Goal: Task Accomplishment & Management: Use online tool/utility

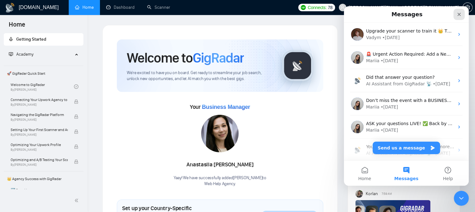
click at [459, 13] on icon "Close" at bounding box center [458, 14] width 5 height 5
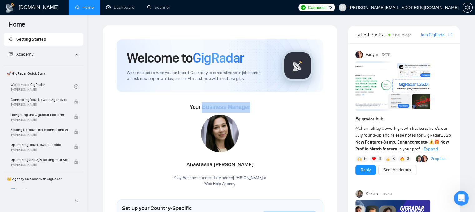
drag, startPoint x: 249, startPoint y: 109, endPoint x: 202, endPoint y: 109, distance: 47.5
click at [202, 109] on span "Business Manager" at bounding box center [226, 107] width 48 height 6
click at [131, 5] on link "Dashboard" at bounding box center [120, 7] width 28 height 5
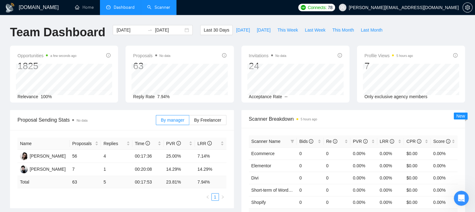
click at [164, 10] on link "Scanner" at bounding box center [158, 7] width 23 height 5
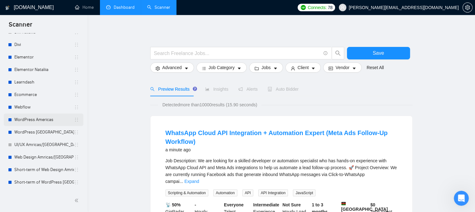
scroll to position [62, 0]
click at [53, 120] on link "WordPress Americas" at bounding box center [44, 119] width 60 height 12
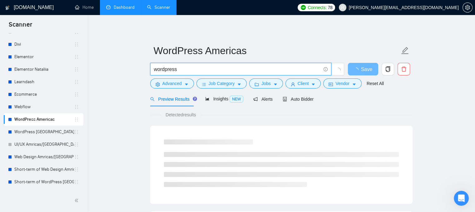
click at [183, 71] on input "wordpress" at bounding box center [237, 69] width 167 height 8
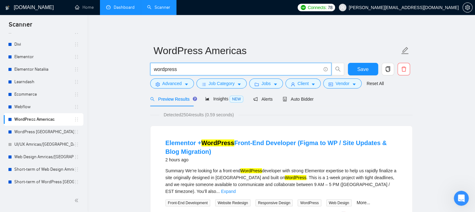
click at [177, 69] on input "wordpress" at bounding box center [237, 69] width 167 height 8
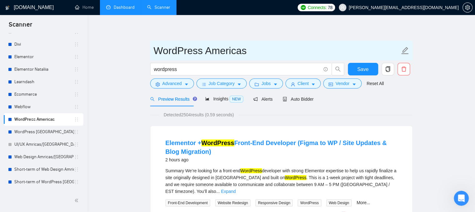
click at [256, 48] on input "WordPress Americas" at bounding box center [277, 51] width 246 height 16
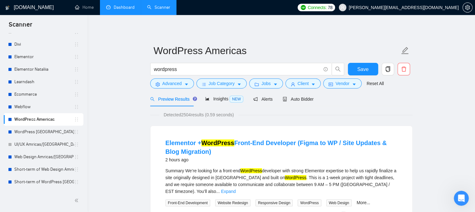
drag, startPoint x: 182, startPoint y: 113, endPoint x: 191, endPoint y: 115, distance: 9.4
click at [191, 115] on span "Detected 2504 results (0.59 seconds)" at bounding box center [198, 114] width 79 height 7
click at [180, 70] on input "wordpress" at bounding box center [237, 69] width 167 height 8
drag, startPoint x: 182, startPoint y: 115, endPoint x: 194, endPoint y: 117, distance: 11.8
click at [194, 117] on span "Detected 2504 results (0.61 seconds)" at bounding box center [198, 114] width 79 height 7
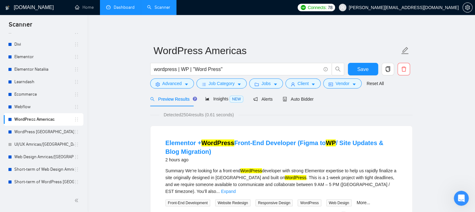
click at [220, 117] on span "Detected 2504 results (0.61 seconds)" at bounding box center [198, 114] width 79 height 7
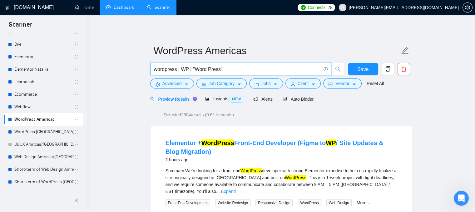
drag, startPoint x: 224, startPoint y: 68, endPoint x: 177, endPoint y: 71, distance: 47.2
click at [177, 71] on input "wordpress | WP | "Word Press"" at bounding box center [237, 69] width 167 height 8
type input "wordpress"
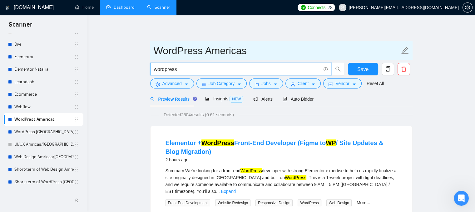
click at [253, 48] on input "WordPress Americas" at bounding box center [277, 51] width 246 height 16
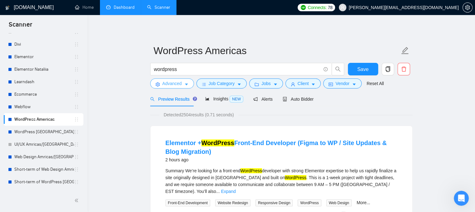
click at [182, 85] on button "Advanced" at bounding box center [172, 83] width 44 height 10
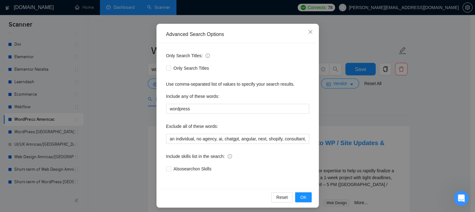
scroll to position [48, 0]
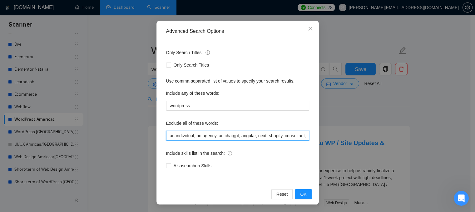
click at [271, 136] on input "an individual, no agency, ai, chatgpt, angular, next, shopify, consultant, bitr…" at bounding box center [237, 136] width 143 height 10
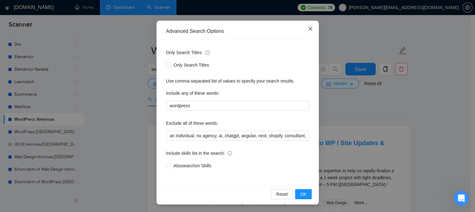
click at [308, 30] on icon "close" at bounding box center [310, 28] width 5 height 5
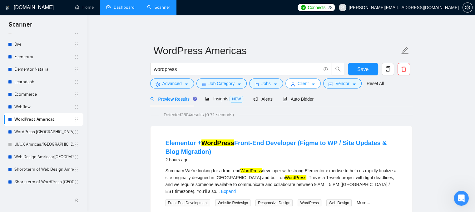
click at [287, 84] on button "Client" at bounding box center [303, 83] width 36 height 10
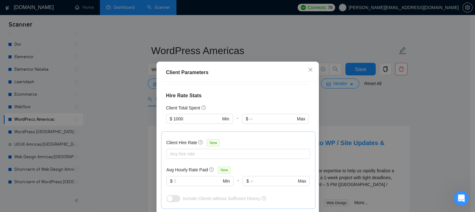
scroll to position [187, 0]
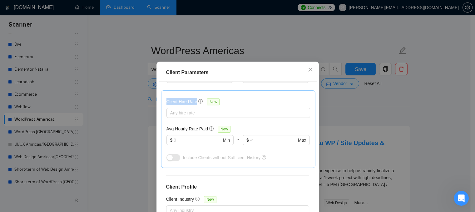
drag, startPoint x: 163, startPoint y: 102, endPoint x: 194, endPoint y: 102, distance: 31.5
click at [194, 102] on div "Client Hire Rate New Any hire rate Avg Hourly Rate Paid New $ Min - $ Max Inclu…" at bounding box center [238, 128] width 154 height 77
click at [189, 114] on div at bounding box center [235, 112] width 134 height 7
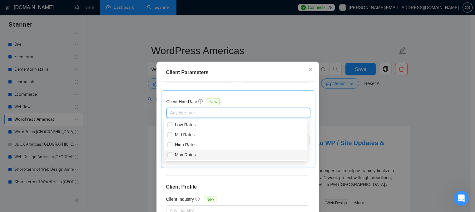
click at [246, 170] on div "Client Location Include Client Countries [GEOGRAPHIC_DATA] [GEOGRAPHIC_DATA] Ex…" at bounding box center [238, 155] width 158 height 148
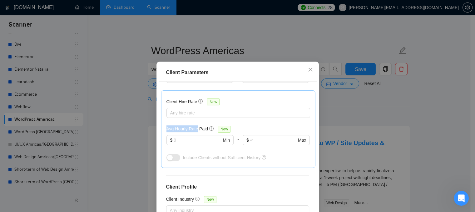
drag, startPoint x: 165, startPoint y: 127, endPoint x: 195, endPoint y: 131, distance: 30.2
click at [195, 131] on h5 "Avg Hourly Rate Paid" at bounding box center [187, 128] width 42 height 7
click at [184, 139] on input "text" at bounding box center [197, 139] width 47 height 7
drag, startPoint x: 164, startPoint y: 126, endPoint x: 204, endPoint y: 131, distance: 40.5
click at [204, 131] on div "Avg Hourly Rate Paid New" at bounding box center [199, 128] width 67 height 7
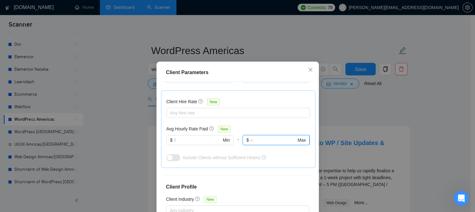
click at [253, 141] on input "text" at bounding box center [273, 139] width 46 height 7
click at [310, 71] on icon "close" at bounding box center [310, 69] width 5 height 5
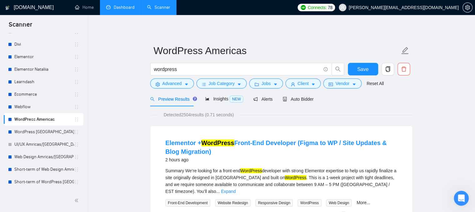
click at [117, 9] on link "Dashboard" at bounding box center [120, 7] width 28 height 5
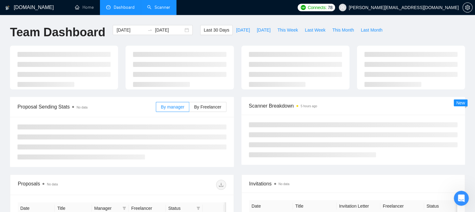
type input "[DATE]"
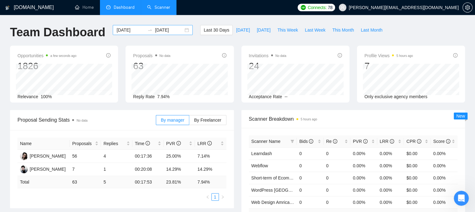
click at [129, 31] on input "[DATE]" at bounding box center [130, 30] width 28 height 7
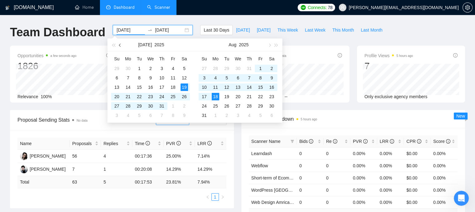
click at [121, 47] on button "button" at bounding box center [120, 44] width 7 height 12
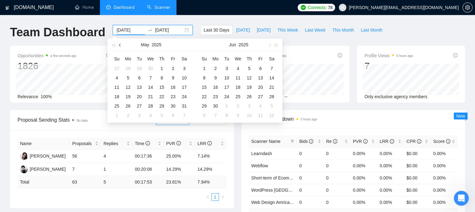
click at [121, 47] on button "button" at bounding box center [120, 44] width 7 height 12
type input "[DATE]"
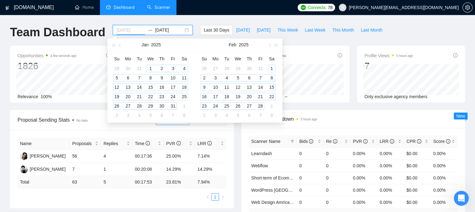
click at [151, 70] on div "1" at bounding box center [150, 68] width 7 height 7
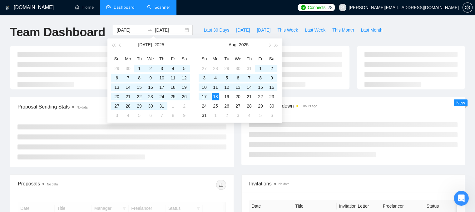
click at [355, 92] on div at bounding box center [237, 71] width 462 height 51
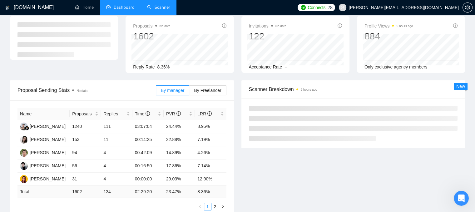
scroll to position [62, 0]
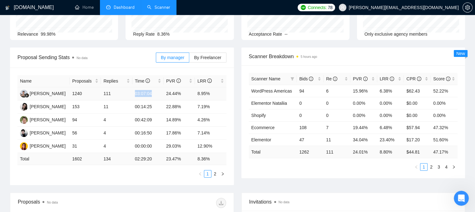
drag, startPoint x: 135, startPoint y: 93, endPoint x: 152, endPoint y: 94, distance: 16.9
click at [152, 94] on td "03:07:04" at bounding box center [147, 93] width 31 height 13
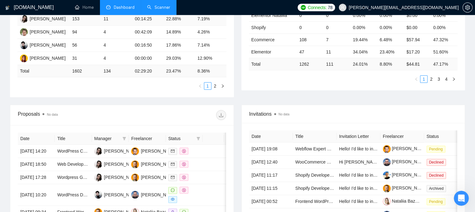
scroll to position [156, 0]
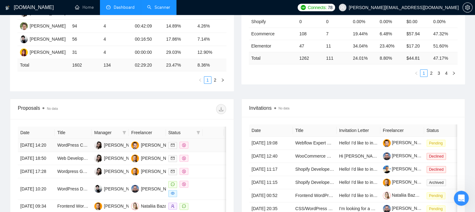
click at [204, 146] on td at bounding box center [213, 145] width 21 height 13
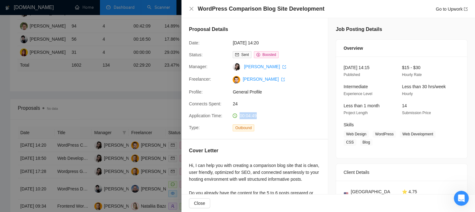
drag, startPoint x: 260, startPoint y: 115, endPoint x: 238, endPoint y: 116, distance: 21.9
click at [238, 116] on div "00:04:49" at bounding box center [263, 115] width 66 height 7
click at [191, 8] on icon "close" at bounding box center [191, 8] width 5 height 5
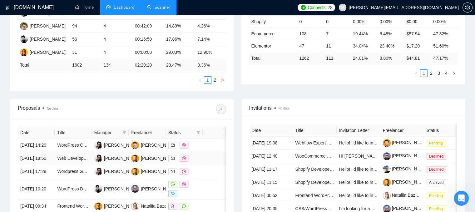
click at [204, 165] on td at bounding box center [213, 158] width 21 height 13
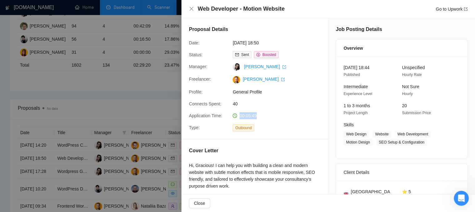
drag, startPoint x: 258, startPoint y: 118, endPoint x: 238, endPoint y: 116, distance: 20.1
click at [238, 116] on div "00:05:49" at bounding box center [263, 115] width 66 height 7
click at [191, 13] on div "Web Developer - Motion Website Go to Upwork" at bounding box center [327, 9] width 293 height 18
click at [191, 12] on div "Web Developer - Motion Website Go to Upwork" at bounding box center [328, 9] width 278 height 8
click at [191, 9] on icon "close" at bounding box center [191, 8] width 5 height 5
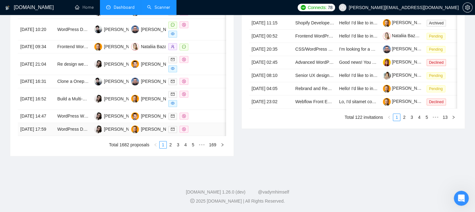
scroll to position [343, 0]
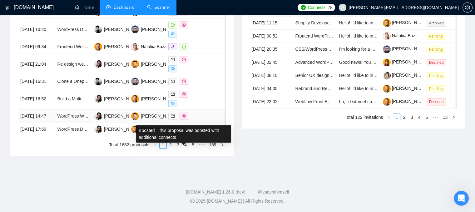
click at [194, 118] on div at bounding box center [184, 115] width 32 height 7
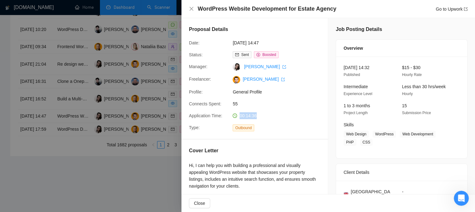
drag, startPoint x: 261, startPoint y: 117, endPoint x: 239, endPoint y: 116, distance: 21.9
click at [239, 116] on div "00:14:36" at bounding box center [263, 115] width 66 height 7
click at [191, 10] on icon "close" at bounding box center [191, 8] width 5 height 5
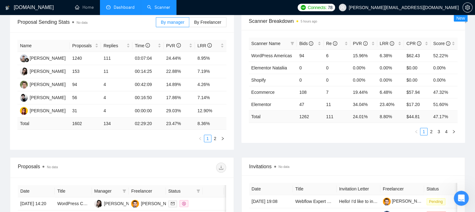
scroll to position [62, 0]
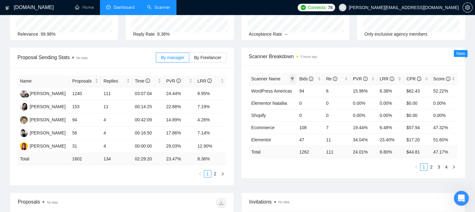
click at [291, 80] on span at bounding box center [292, 78] width 6 height 9
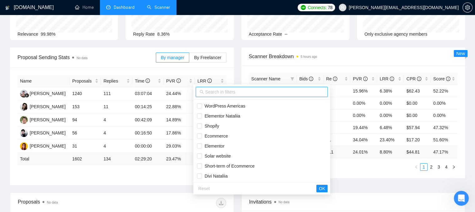
click at [219, 92] on input "text" at bounding box center [264, 91] width 119 height 7
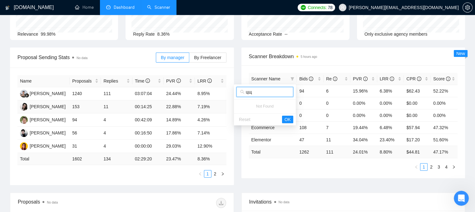
type input "ц"
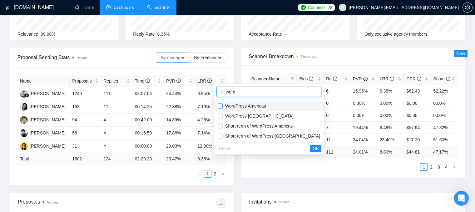
type input "word"
click at [222, 106] on input "checkbox" at bounding box center [220, 105] width 5 height 5
checkbox input "true"
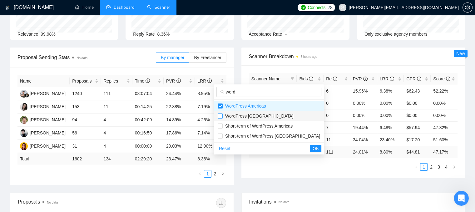
click at [220, 118] on input "checkbox" at bounding box center [220, 115] width 5 height 5
checkbox input "true"
click at [313, 149] on span "OK" at bounding box center [316, 148] width 6 height 7
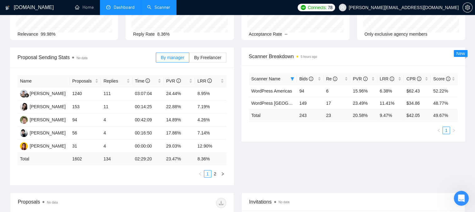
click at [324, 138] on div "Scanner Name Bids Re PVR LRR CPR Score WordPress Americas 94 6 15.96% 6.38% $62…" at bounding box center [353, 103] width 224 height 76
click at [400, 79] on div "LRR" at bounding box center [391, 78] width 22 height 7
drag, startPoint x: 306, startPoint y: 91, endPoint x: 299, endPoint y: 90, distance: 6.9
click at [299, 90] on td "149" at bounding box center [310, 91] width 27 height 12
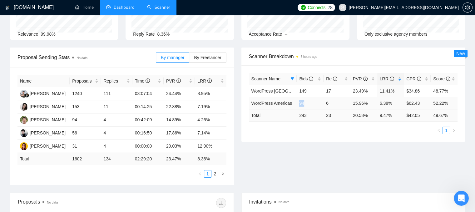
drag, startPoint x: 307, startPoint y: 103, endPoint x: 299, endPoint y: 104, distance: 8.1
click at [299, 104] on td "94" at bounding box center [310, 103] width 27 height 12
drag, startPoint x: 390, startPoint y: 91, endPoint x: 379, endPoint y: 89, distance: 10.8
click at [379, 89] on td "11.41%" at bounding box center [390, 91] width 27 height 12
drag, startPoint x: 390, startPoint y: 104, endPoint x: 380, endPoint y: 105, distance: 9.8
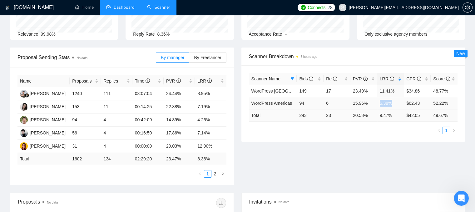
click at [380, 105] on td "6.38%" at bounding box center [390, 103] width 27 height 12
drag, startPoint x: 395, startPoint y: 90, endPoint x: 378, endPoint y: 88, distance: 16.7
click at [378, 88] on td "11.41%" at bounding box center [390, 91] width 27 height 12
click at [412, 92] on td "$34.86" at bounding box center [417, 91] width 27 height 12
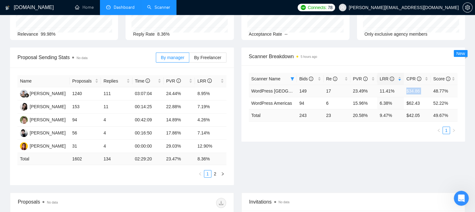
click at [412, 92] on td "$34.86" at bounding box center [417, 91] width 27 height 12
click at [294, 78] on icon "filter" at bounding box center [292, 79] width 4 height 4
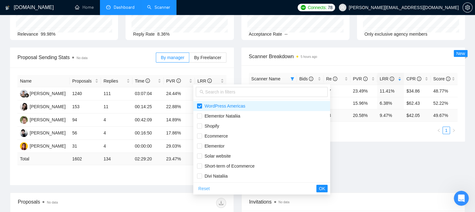
click at [206, 191] on span "Reset" at bounding box center [204, 188] width 12 height 7
checkbox input "false"
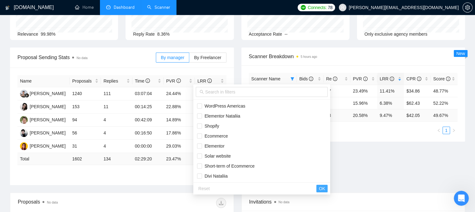
click at [319, 188] on span "OK" at bounding box center [322, 188] width 6 height 7
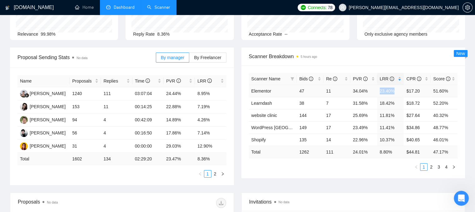
drag, startPoint x: 396, startPoint y: 91, endPoint x: 379, endPoint y: 91, distance: 17.5
click at [379, 91] on td "23.40%" at bounding box center [390, 91] width 27 height 12
drag, startPoint x: 421, startPoint y: 92, endPoint x: 408, endPoint y: 91, distance: 12.8
click at [408, 91] on td "$17.20" at bounding box center [417, 91] width 27 height 12
drag, startPoint x: 333, startPoint y: 92, endPoint x: 326, endPoint y: 90, distance: 7.8
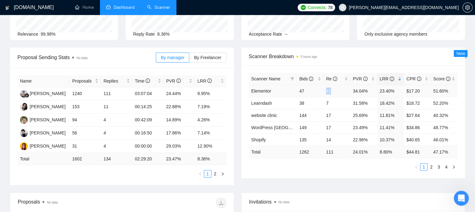
click at [326, 90] on td "11" at bounding box center [336, 91] width 27 height 12
click at [265, 89] on link "Elementor" at bounding box center [261, 90] width 20 height 5
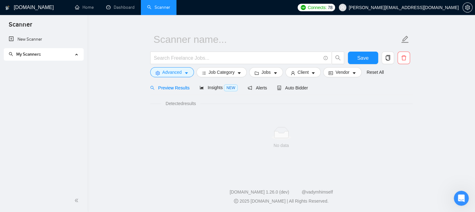
scroll to position [11, 0]
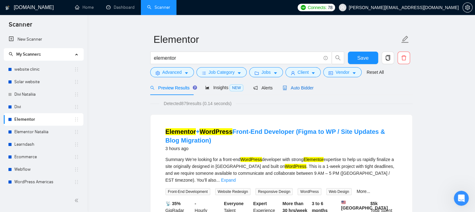
click at [301, 90] on span "Auto Bidder" at bounding box center [298, 87] width 31 height 5
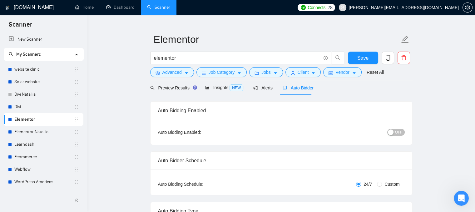
radio input "false"
radio input "true"
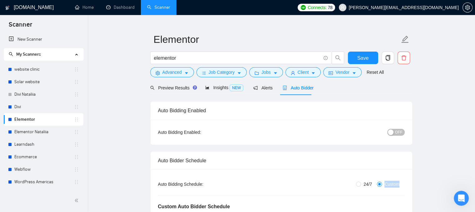
drag, startPoint x: 400, startPoint y: 183, endPoint x: 384, endPoint y: 185, distance: 16.1
click at [384, 185] on span "Custom" at bounding box center [392, 183] width 20 height 7
drag, startPoint x: 372, startPoint y: 185, endPoint x: 363, endPoint y: 184, distance: 8.4
click at [363, 184] on span "24/7" at bounding box center [367, 183] width 13 height 7
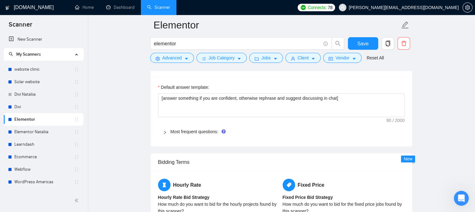
scroll to position [979, 0]
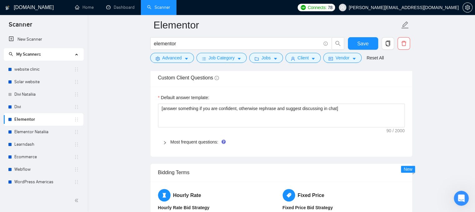
click at [164, 143] on icon "right" at bounding box center [165, 142] width 2 height 3
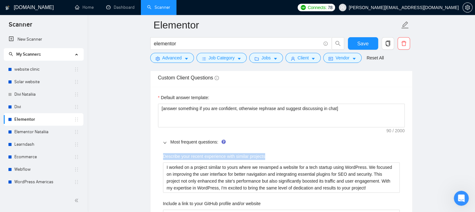
drag, startPoint x: 264, startPoint y: 154, endPoint x: 156, endPoint y: 156, distance: 108.4
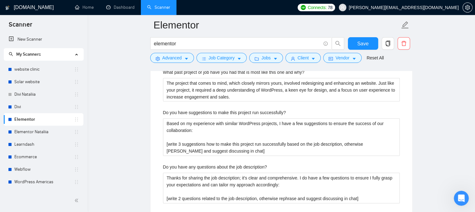
scroll to position [1229, 0]
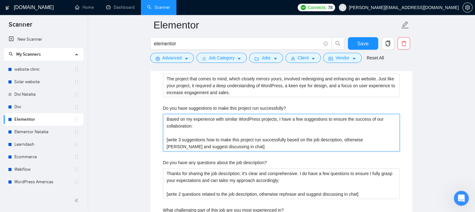
drag, startPoint x: 218, startPoint y: 147, endPoint x: 165, endPoint y: 139, distance: 52.8
click at [165, 139] on successfully\? "Based on my experience with similar WordPress projects, I have a few suggestion…" at bounding box center [281, 132] width 237 height 37
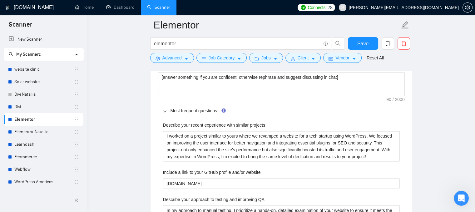
scroll to position [979, 0]
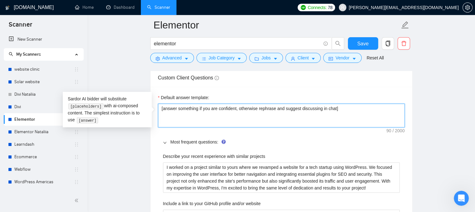
drag, startPoint x: 349, startPoint y: 107, endPoint x: 124, endPoint y: 107, distance: 225.4
click at [323, 114] on textarea "[answer something if you are confident, otherwise rephrase and suggest discussi…" at bounding box center [281, 115] width 247 height 24
drag, startPoint x: 163, startPoint y: 108, endPoint x: 220, endPoint y: 111, distance: 56.9
click at [220, 111] on textarea "[answer something if you are confident, otherwise rephrase and suggest discussi…" at bounding box center [281, 115] width 247 height 24
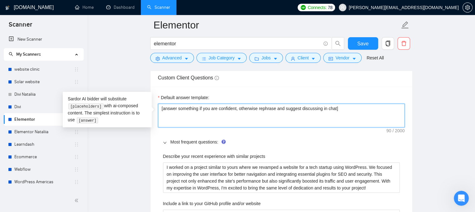
click at [237, 116] on textarea "[answer something if you are confident, otherwise rephrase and suggest discussi…" at bounding box center [281, 115] width 247 height 24
drag, startPoint x: 239, startPoint y: 107, endPoint x: 345, endPoint y: 108, distance: 105.2
click at [345, 108] on textarea "[answer something if you are confident, otherwise rephrase and suggest discussi…" at bounding box center [281, 115] width 247 height 24
click at [227, 118] on textarea "[answer something if you are confident, otherwise rephrase and suggest discussi…" at bounding box center [281, 115] width 247 height 24
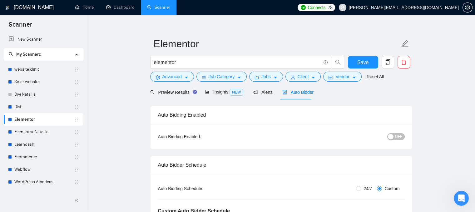
scroll to position [0, 0]
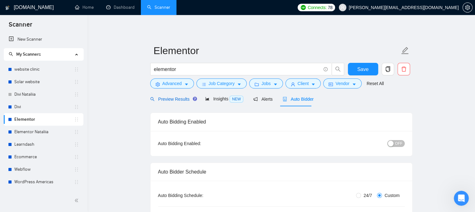
click at [170, 99] on span "Preview Results" at bounding box center [172, 98] width 45 height 5
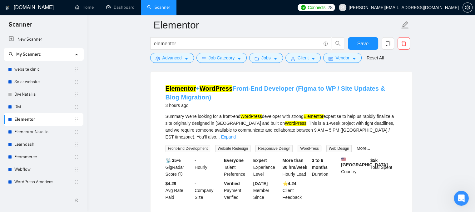
scroll to position [62, 0]
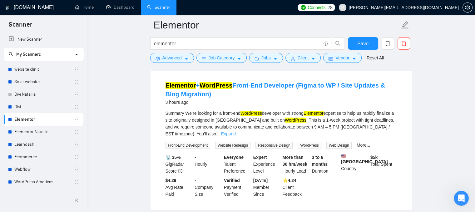
click at [236, 131] on link "Expand" at bounding box center [228, 133] width 15 height 5
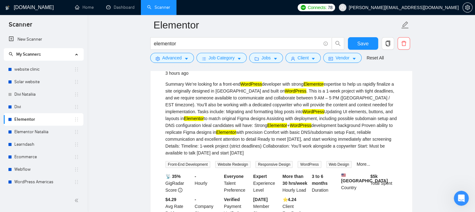
scroll to position [125, 0]
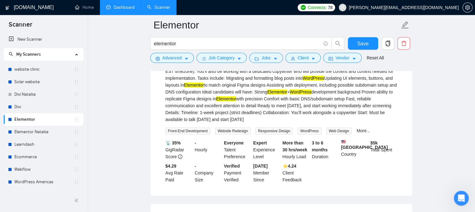
click at [120, 9] on link "Dashboard" at bounding box center [120, 7] width 28 height 5
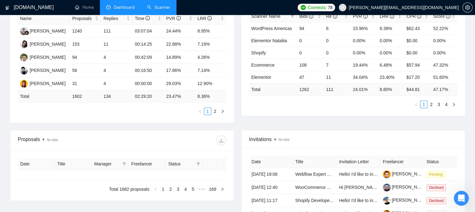
type input "[DATE]"
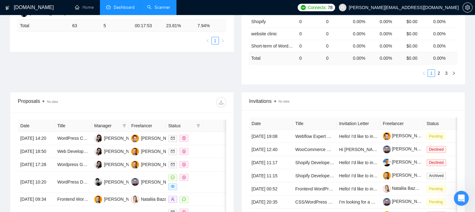
scroll to position [187, 0]
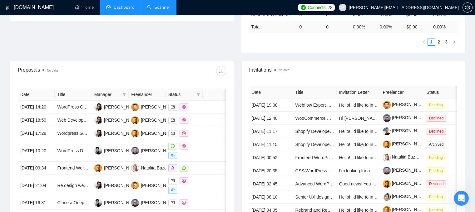
click at [155, 5] on link "Scanner" at bounding box center [158, 7] width 23 height 5
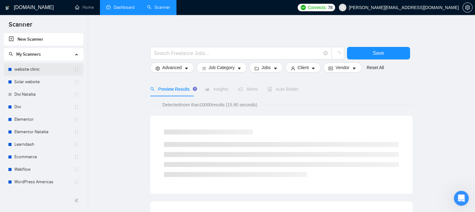
click at [47, 70] on link "website clinic" at bounding box center [44, 69] width 60 height 12
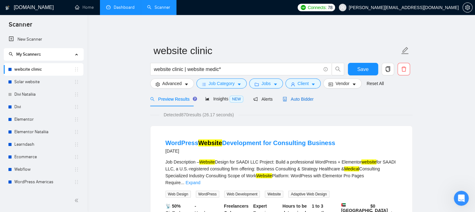
click at [305, 101] on span "Auto Bidder" at bounding box center [298, 98] width 31 height 5
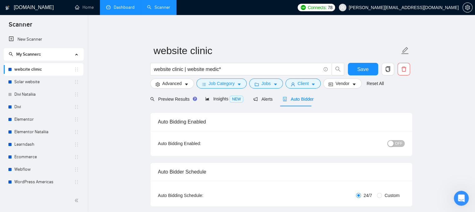
checkbox input "true"
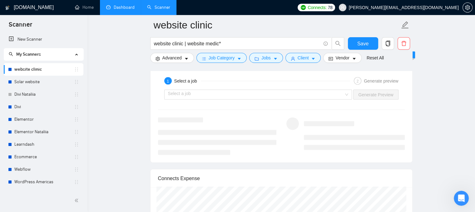
scroll to position [1218, 0]
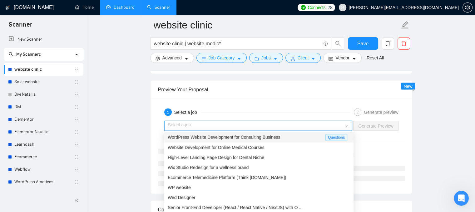
click at [256, 124] on input "search" at bounding box center [256, 125] width 176 height 9
click at [234, 139] on span "WordPress Website Development for Consulting Business" at bounding box center [224, 137] width 113 height 5
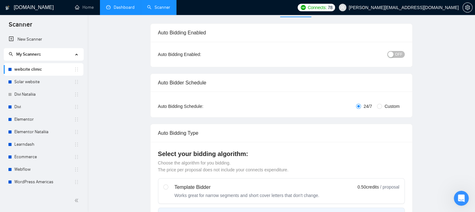
scroll to position [0, 0]
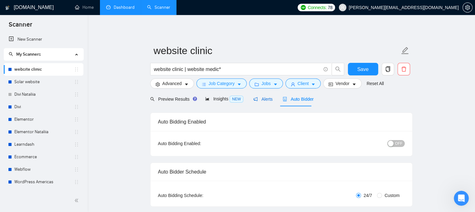
click at [264, 101] on span "Alerts" at bounding box center [262, 98] width 19 height 5
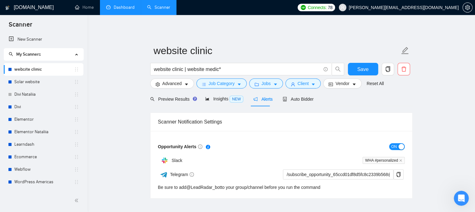
click at [126, 7] on link "Dashboard" at bounding box center [120, 7] width 28 height 5
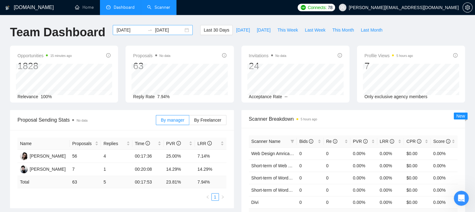
click at [135, 31] on input "[DATE]" at bounding box center [130, 30] width 28 height 7
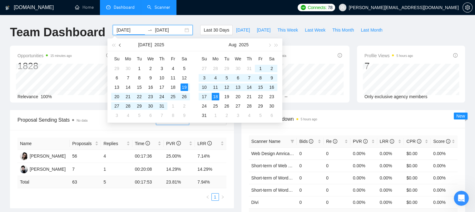
click at [119, 46] on button "button" at bounding box center [120, 44] width 7 height 12
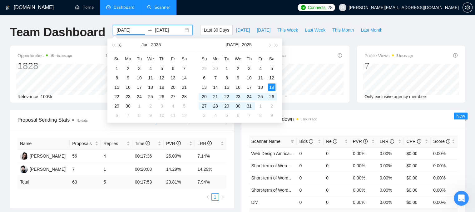
click at [120, 46] on button "button" at bounding box center [120, 44] width 7 height 12
click at [120, 46] on span "button" at bounding box center [120, 44] width 3 height 3
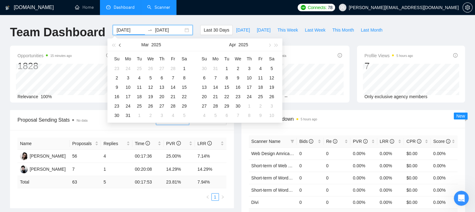
click at [120, 46] on span "button" at bounding box center [120, 44] width 3 height 3
click at [270, 44] on span "button" at bounding box center [269, 44] width 3 height 3
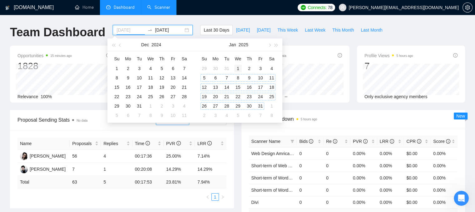
type input "[DATE]"
click at [238, 69] on div "1" at bounding box center [237, 68] width 7 height 7
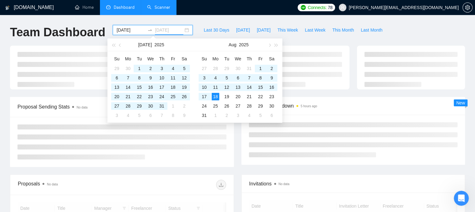
type input "[DATE]"
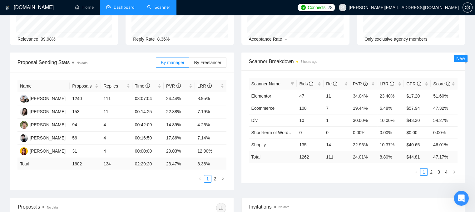
scroll to position [62, 0]
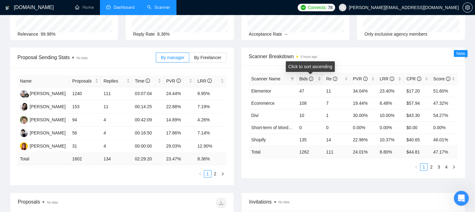
click at [319, 80] on div "Bids" at bounding box center [310, 78] width 22 height 7
